Goal: Transaction & Acquisition: Download file/media

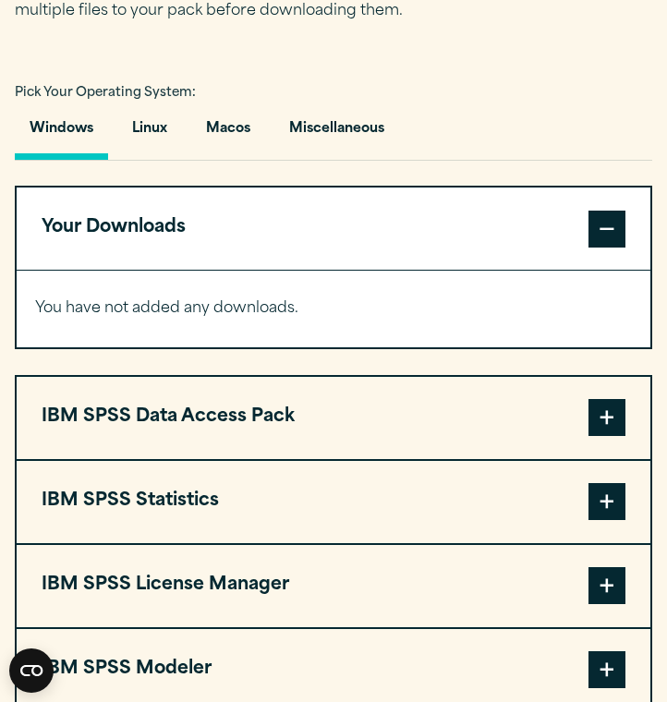
scroll to position [1280, 0]
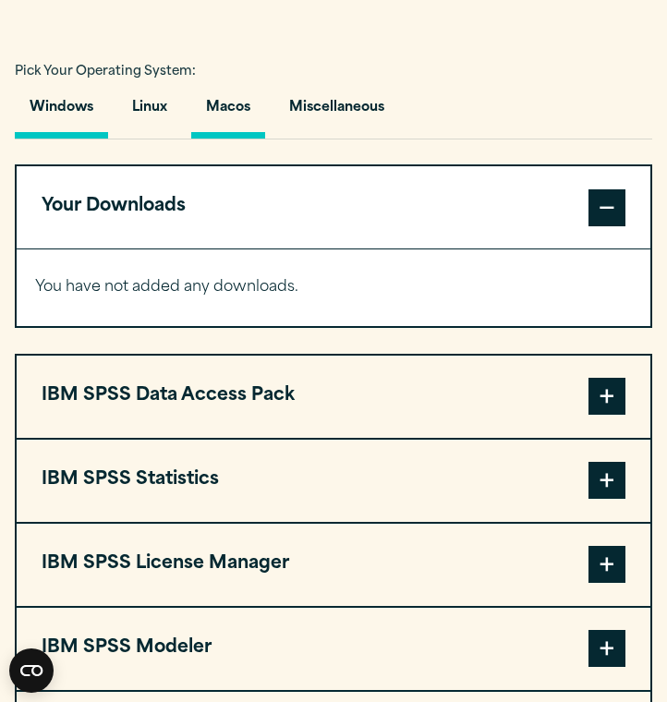
click at [246, 107] on button "Macos" at bounding box center [228, 112] width 74 height 53
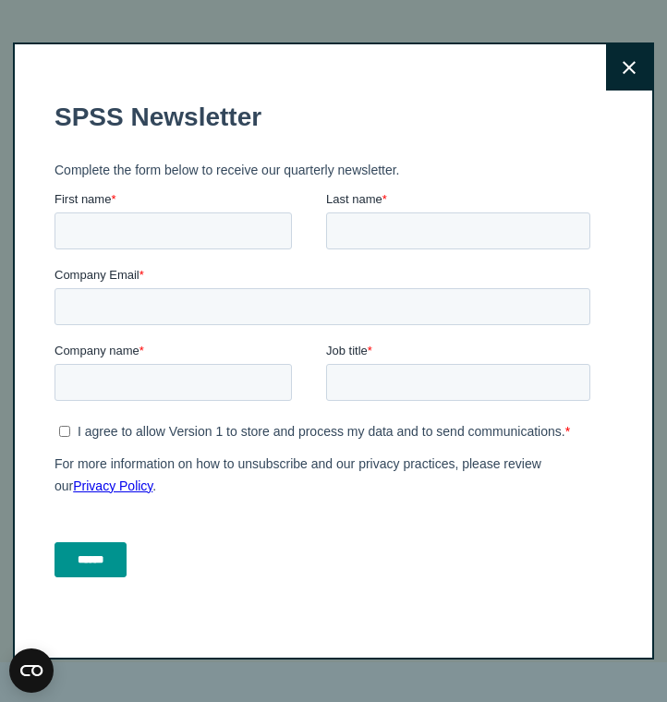
click at [628, 63] on icon at bounding box center [629, 68] width 13 height 14
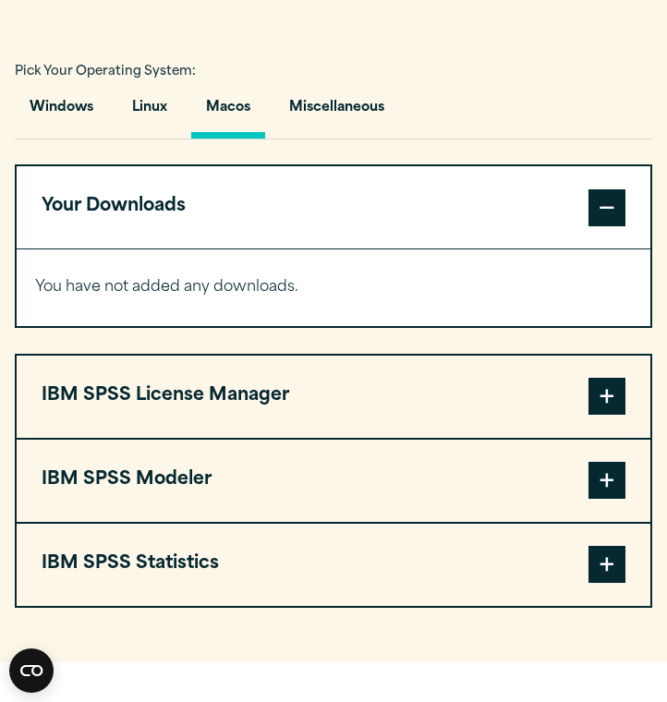
click at [616, 552] on span at bounding box center [607, 564] width 37 height 37
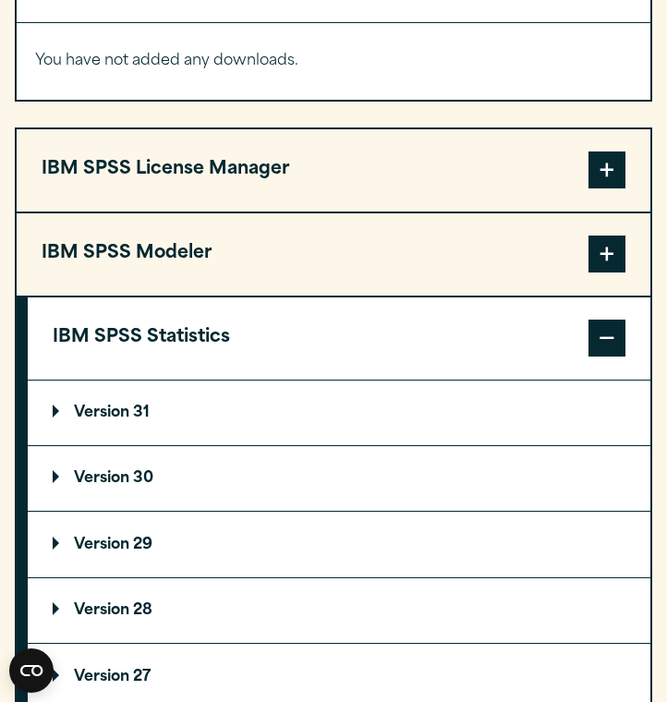
scroll to position [1513, 0]
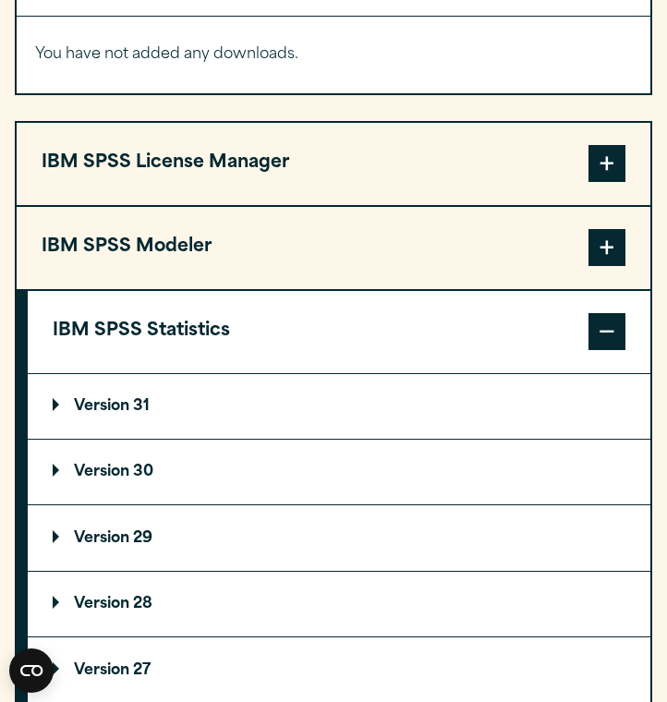
click at [402, 403] on summary "Version 31" at bounding box center [339, 406] width 623 height 65
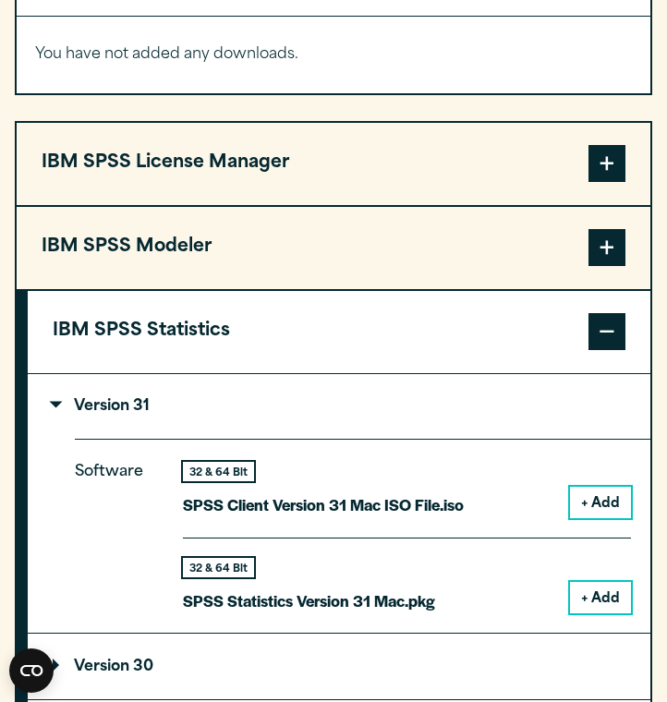
click at [598, 501] on button "+ Add" at bounding box center [600, 502] width 61 height 31
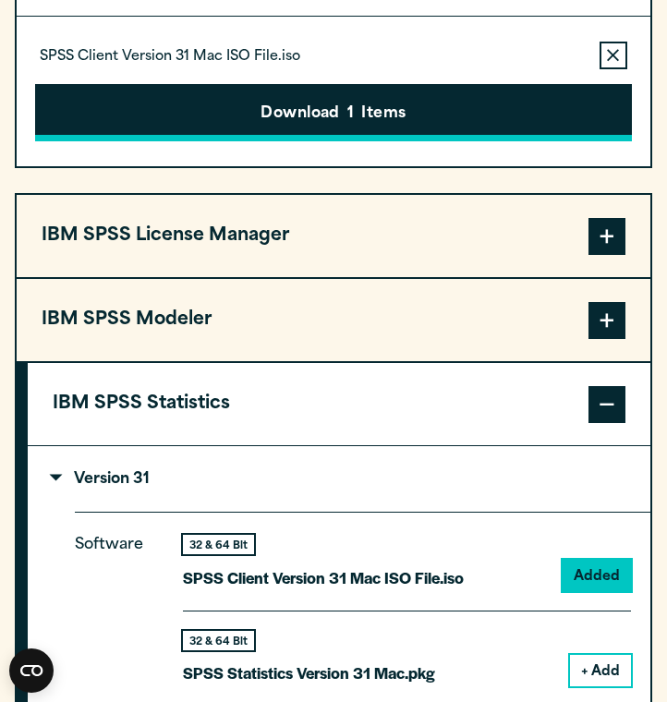
click at [497, 98] on button "Download 1 Items" at bounding box center [333, 112] width 597 height 57
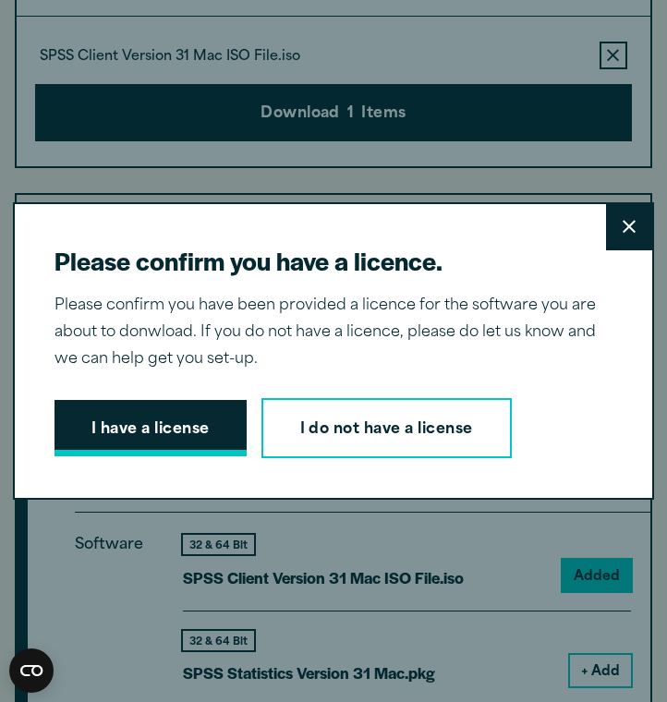
click at [209, 412] on button "I have a license" at bounding box center [151, 428] width 192 height 57
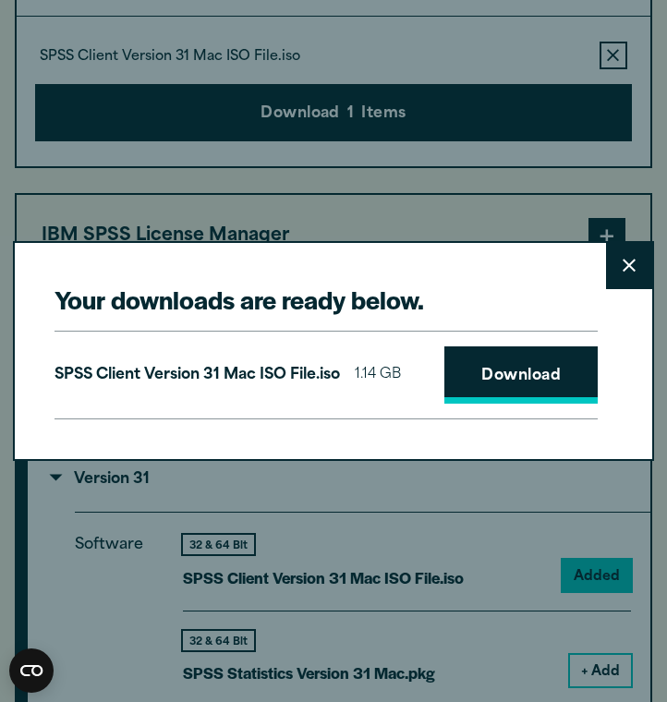
click at [496, 384] on link "Download" at bounding box center [521, 375] width 153 height 57
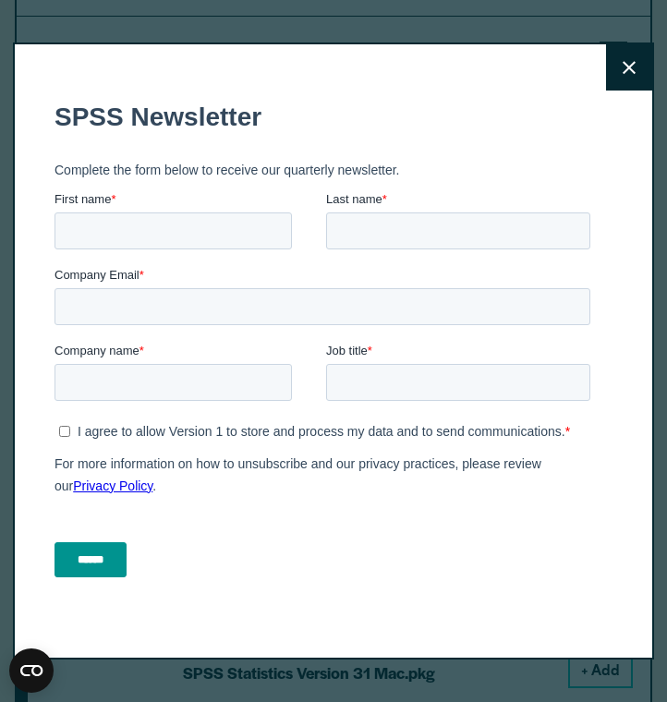
click at [619, 81] on button "Close" at bounding box center [629, 67] width 46 height 46
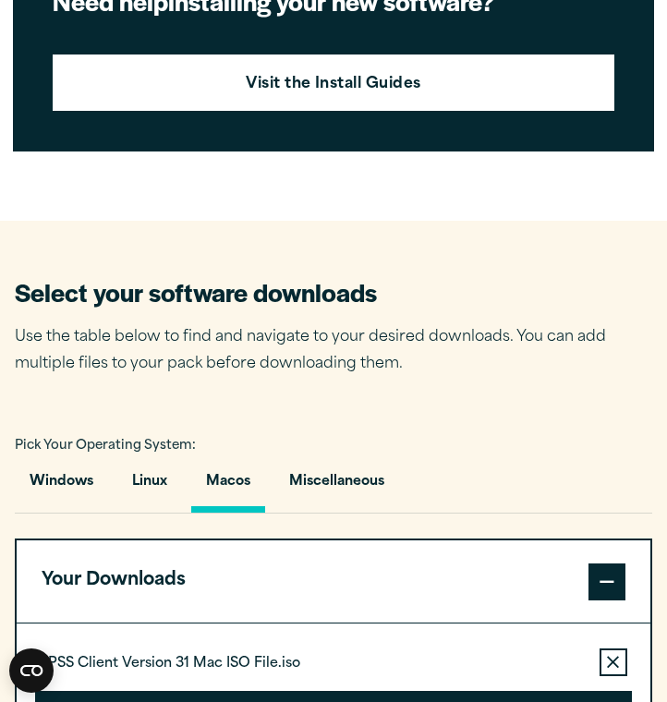
scroll to position [968, 0]
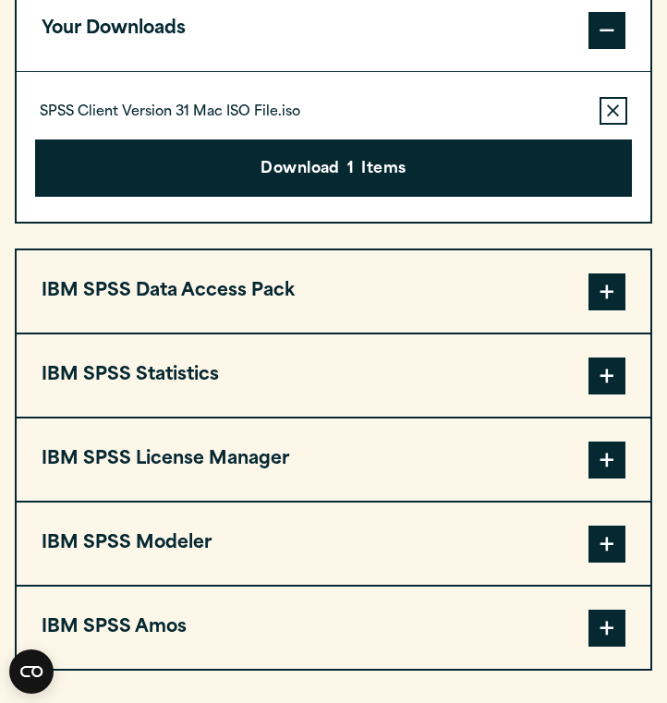
scroll to position [1463, 0]
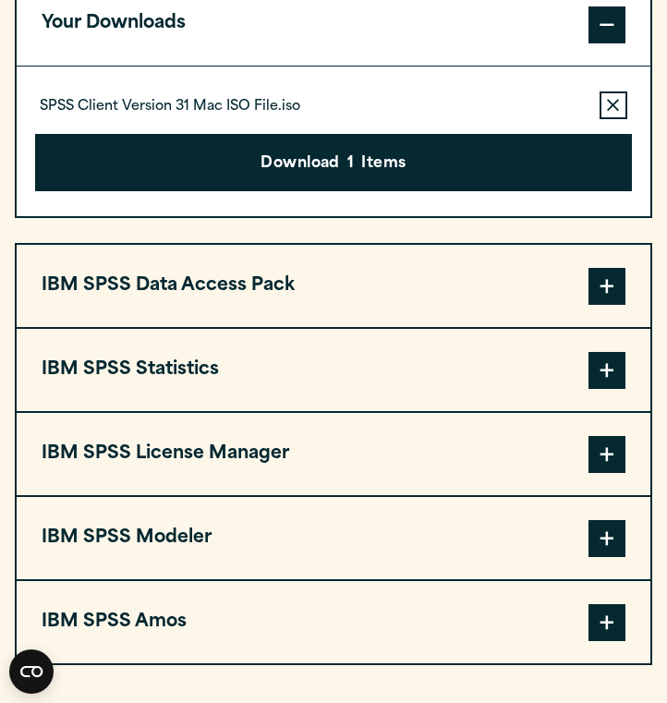
click at [602, 118] on button "Remove this item from your software download list" at bounding box center [614, 106] width 28 height 28
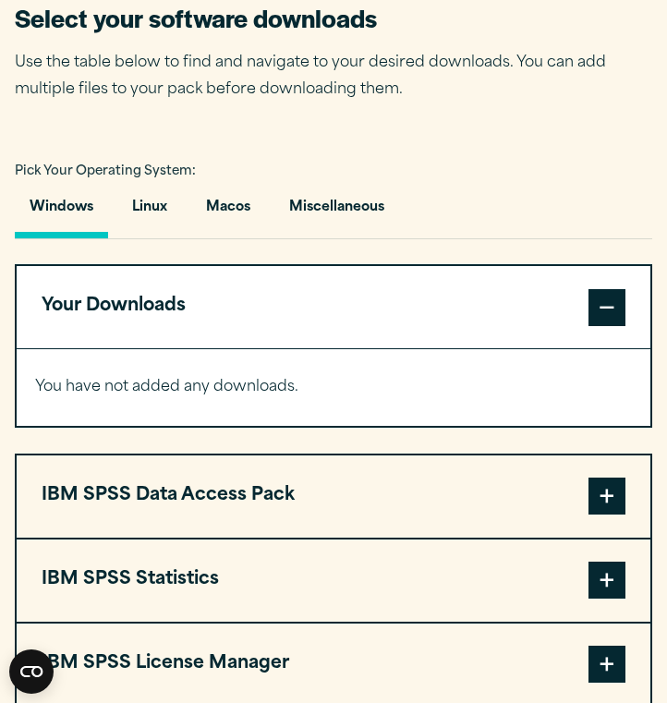
scroll to position [1204, 0]
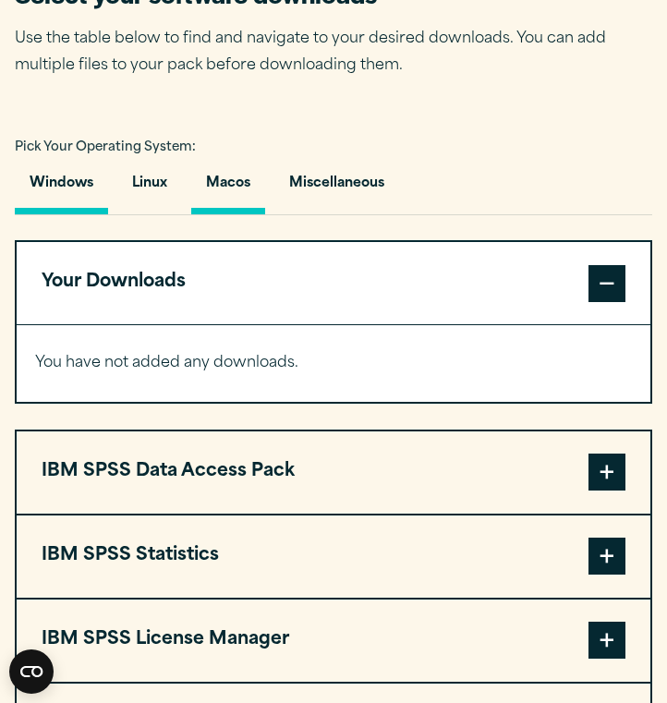
click at [238, 176] on button "Macos" at bounding box center [228, 188] width 74 height 53
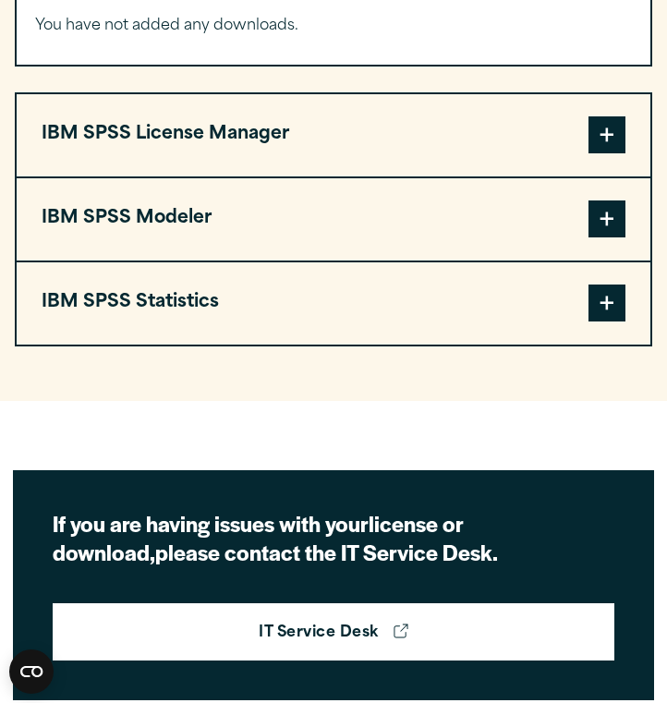
scroll to position [1544, 0]
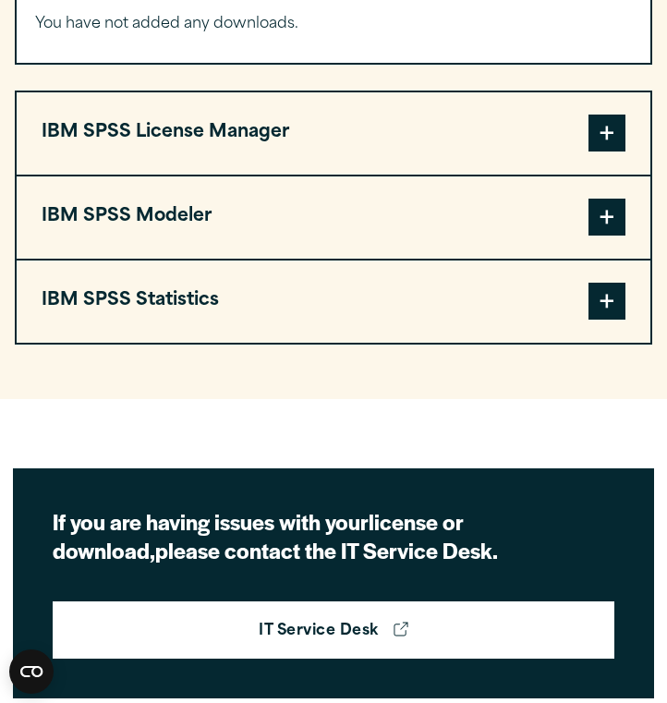
click at [600, 305] on span at bounding box center [607, 301] width 37 height 37
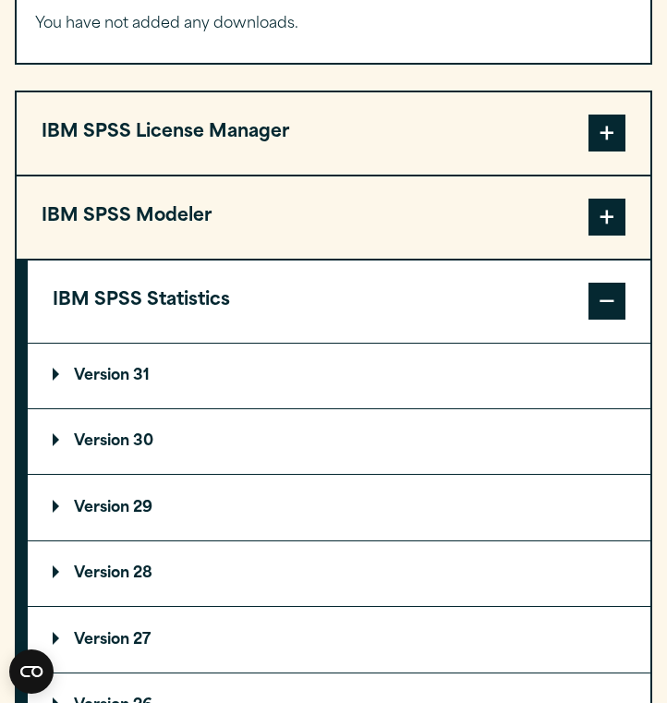
click at [268, 445] on summary "Version 30" at bounding box center [339, 441] width 623 height 65
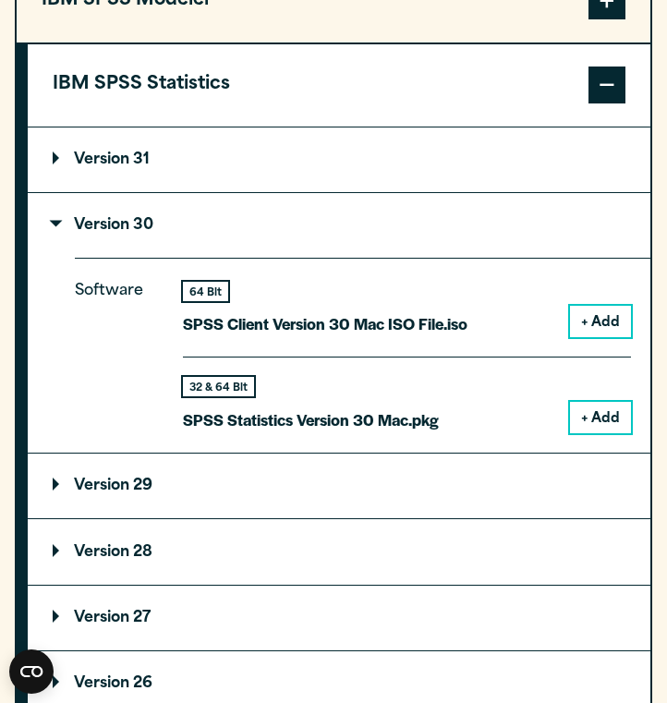
scroll to position [1763, 0]
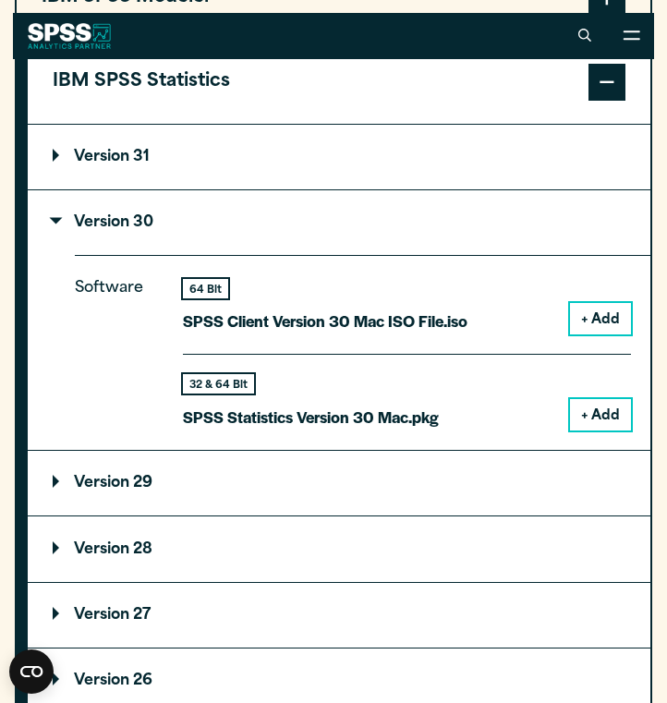
click at [255, 160] on summary "Version 31" at bounding box center [339, 157] width 623 height 65
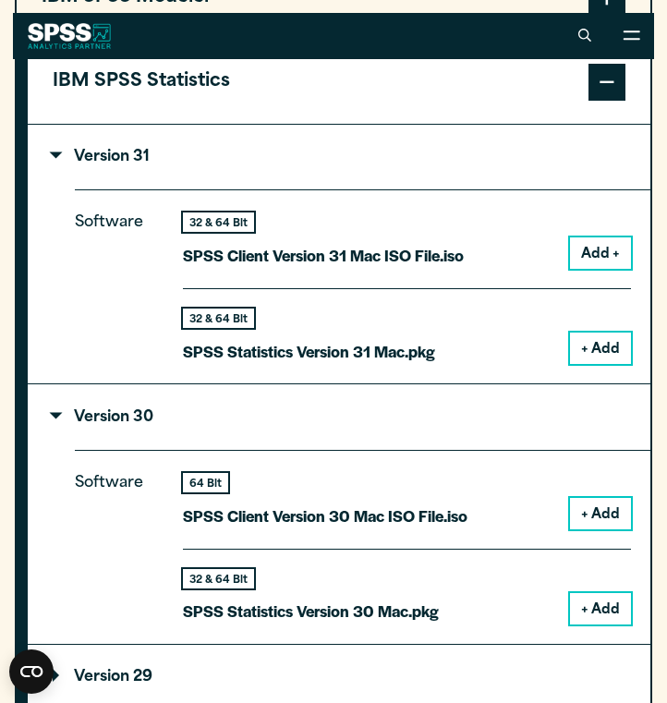
click at [595, 348] on button "+ Add" at bounding box center [600, 348] width 61 height 31
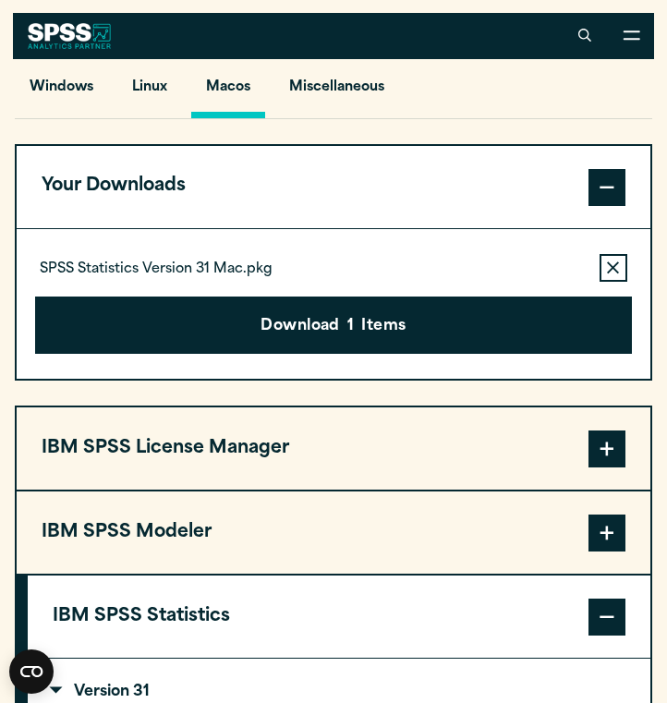
scroll to position [1300, 0]
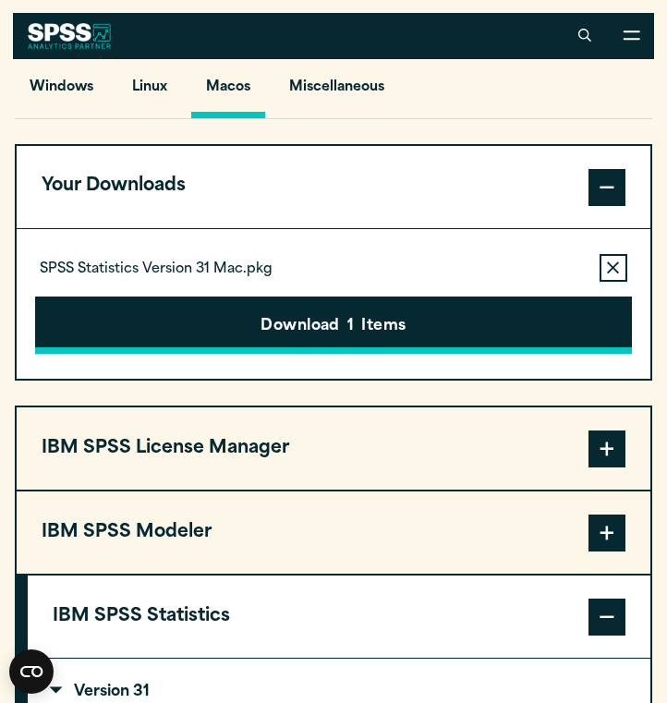
click at [385, 325] on button "Download 1 Items" at bounding box center [333, 325] width 597 height 57
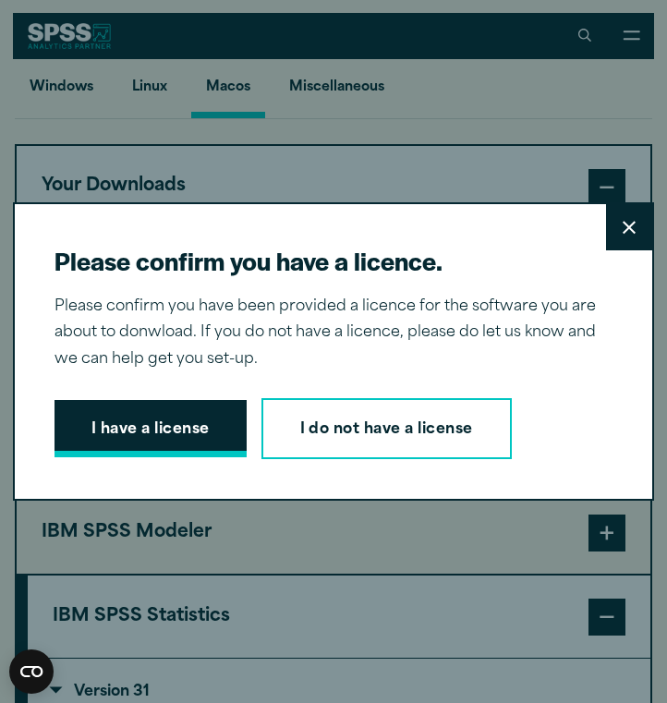
click at [199, 407] on button "I have a license" at bounding box center [151, 428] width 192 height 57
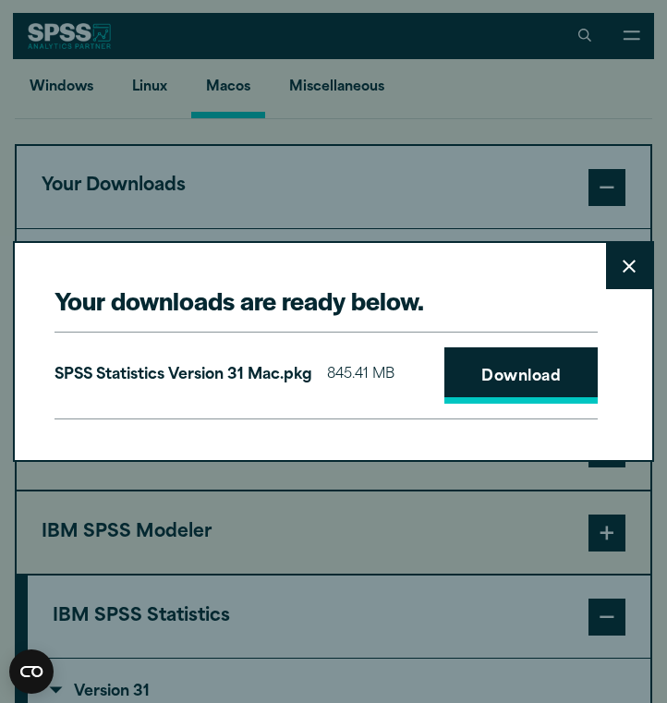
click at [530, 372] on link "Download" at bounding box center [521, 376] width 153 height 57
